Goal: Book appointment/travel/reservation

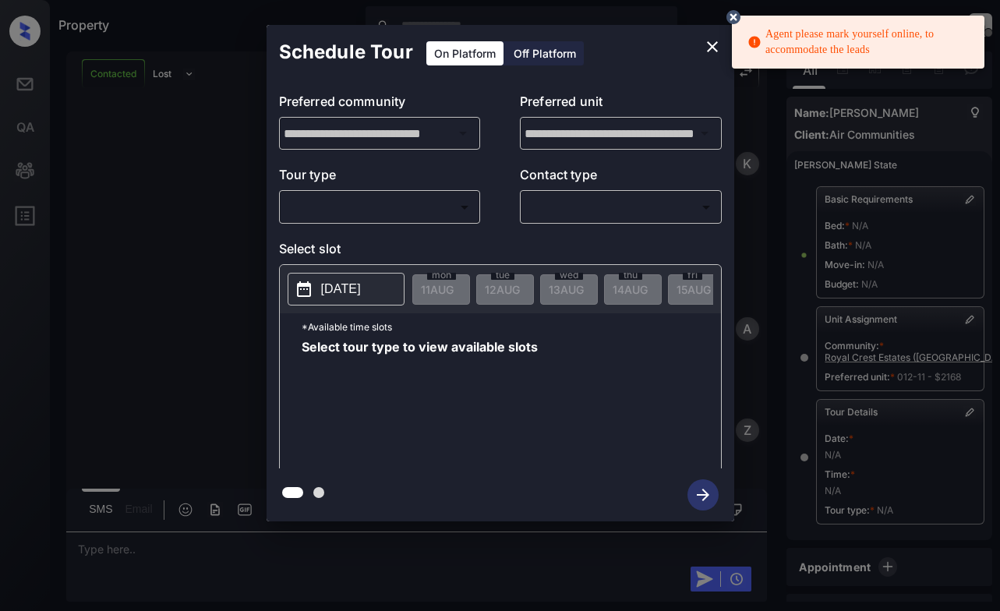
scroll to position [13216, 0]
click at [453, 228] on div "**********" at bounding box center [501, 273] width 468 height 389
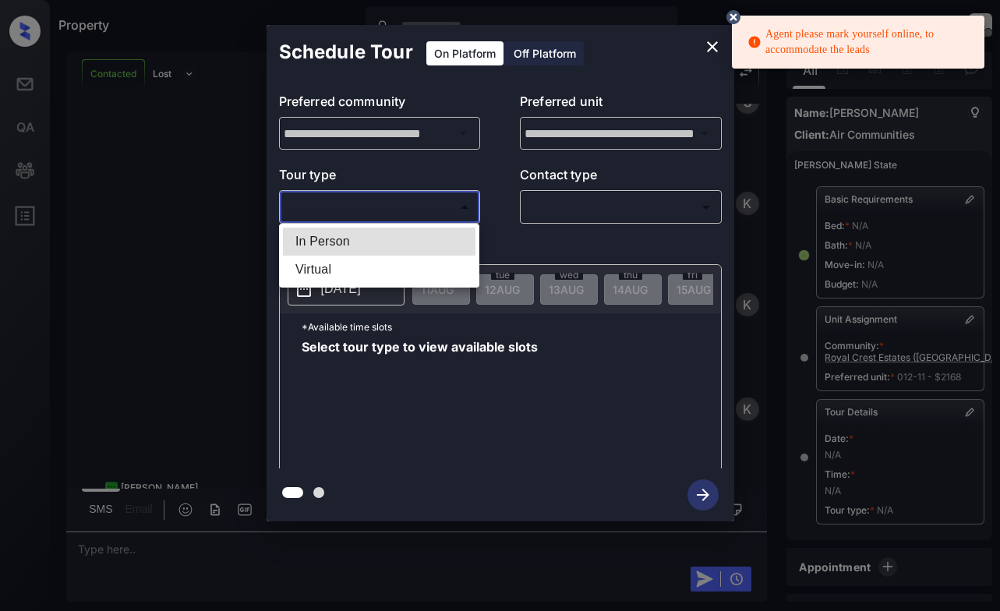
click at [451, 216] on body "Agent please mark yourself online, to accommodate the leads Property [PERSON_NA…" at bounding box center [500, 305] width 1000 height 611
click at [443, 245] on li "In Person" at bounding box center [379, 242] width 192 height 28
type input "********"
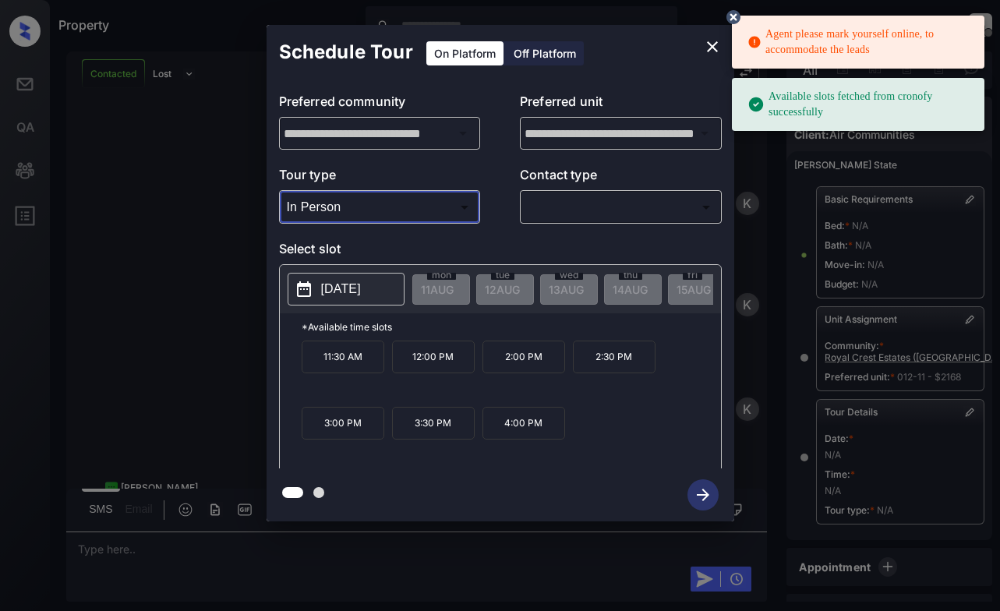
click at [341, 291] on p "[DATE]" at bounding box center [341, 289] width 40 height 19
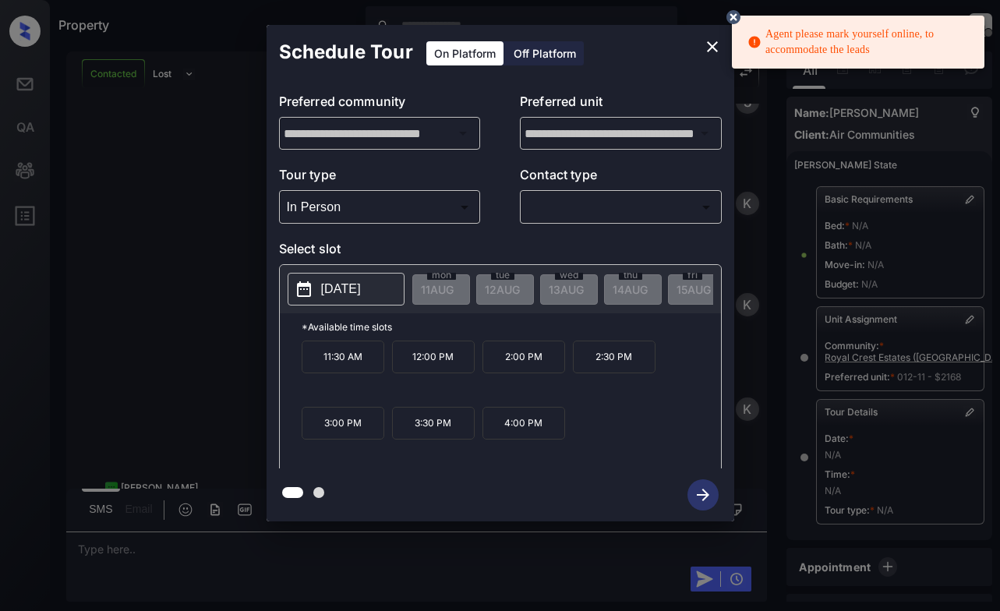
click at [418, 432] on p "3:30 PM" at bounding box center [433, 423] width 83 height 33
click at [703, 500] on icon "button" at bounding box center [703, 495] width 12 height 12
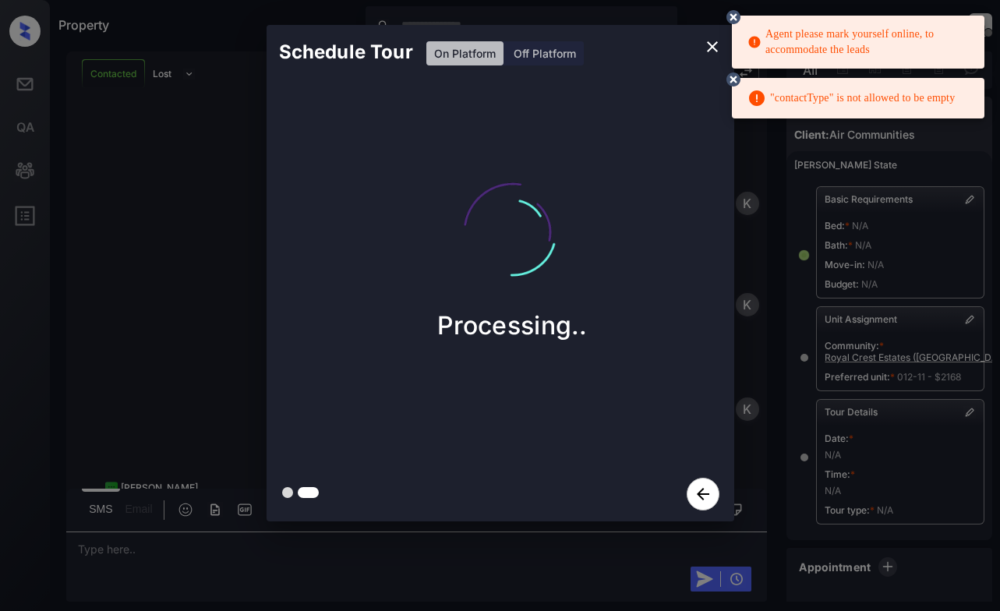
click at [732, 19] on circle at bounding box center [733, 16] width 9 height 9
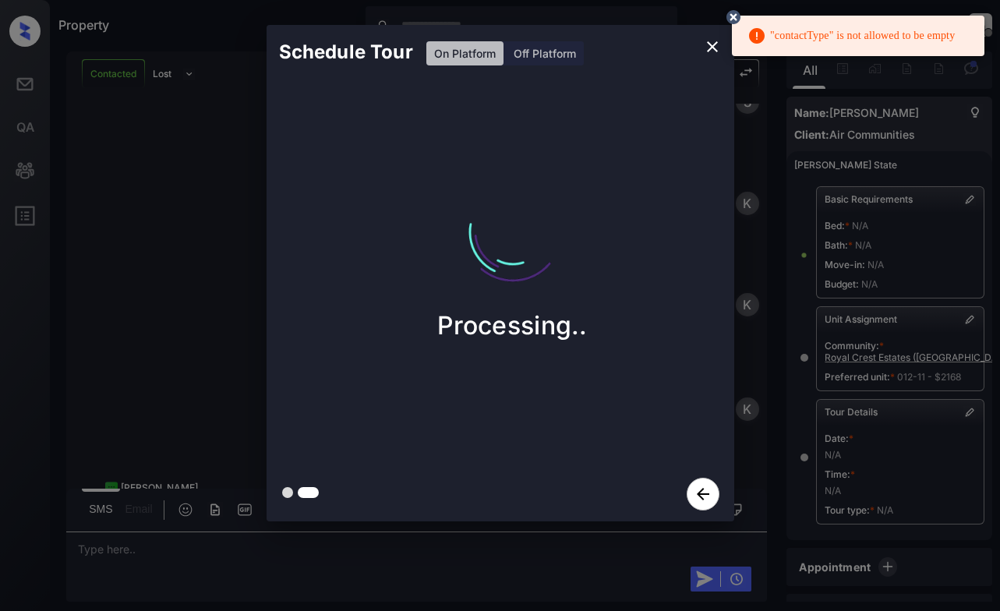
click at [732, 19] on circle at bounding box center [733, 16] width 9 height 9
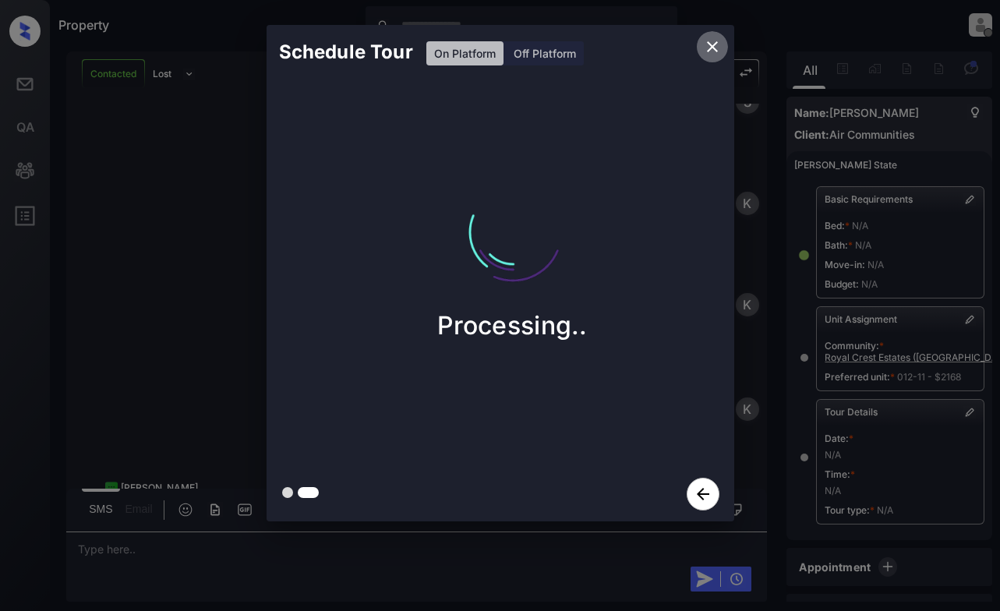
click at [712, 42] on icon "close" at bounding box center [712, 46] width 19 height 19
